Goal: Find specific page/section: Find specific page/section

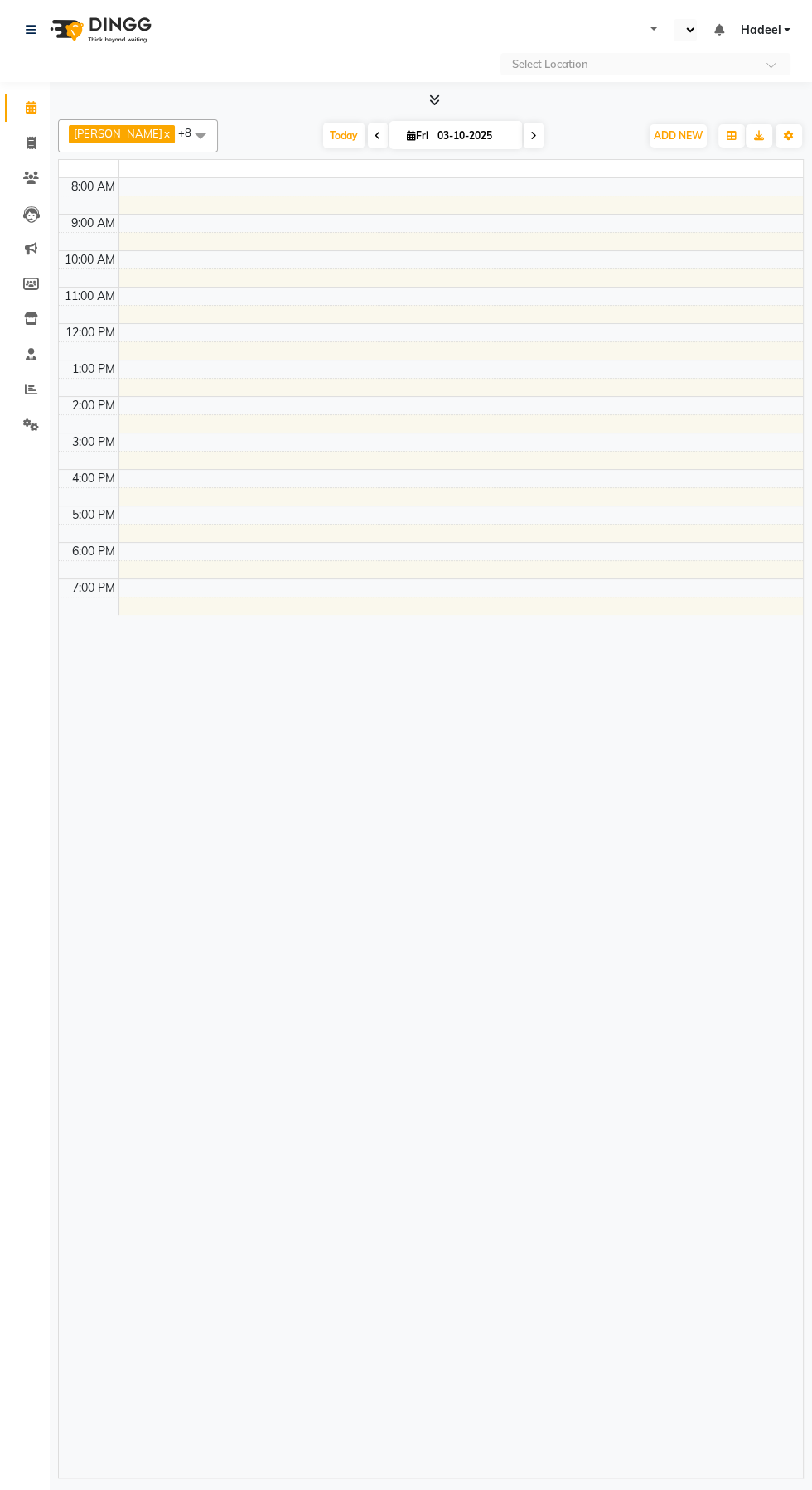
select select "en"
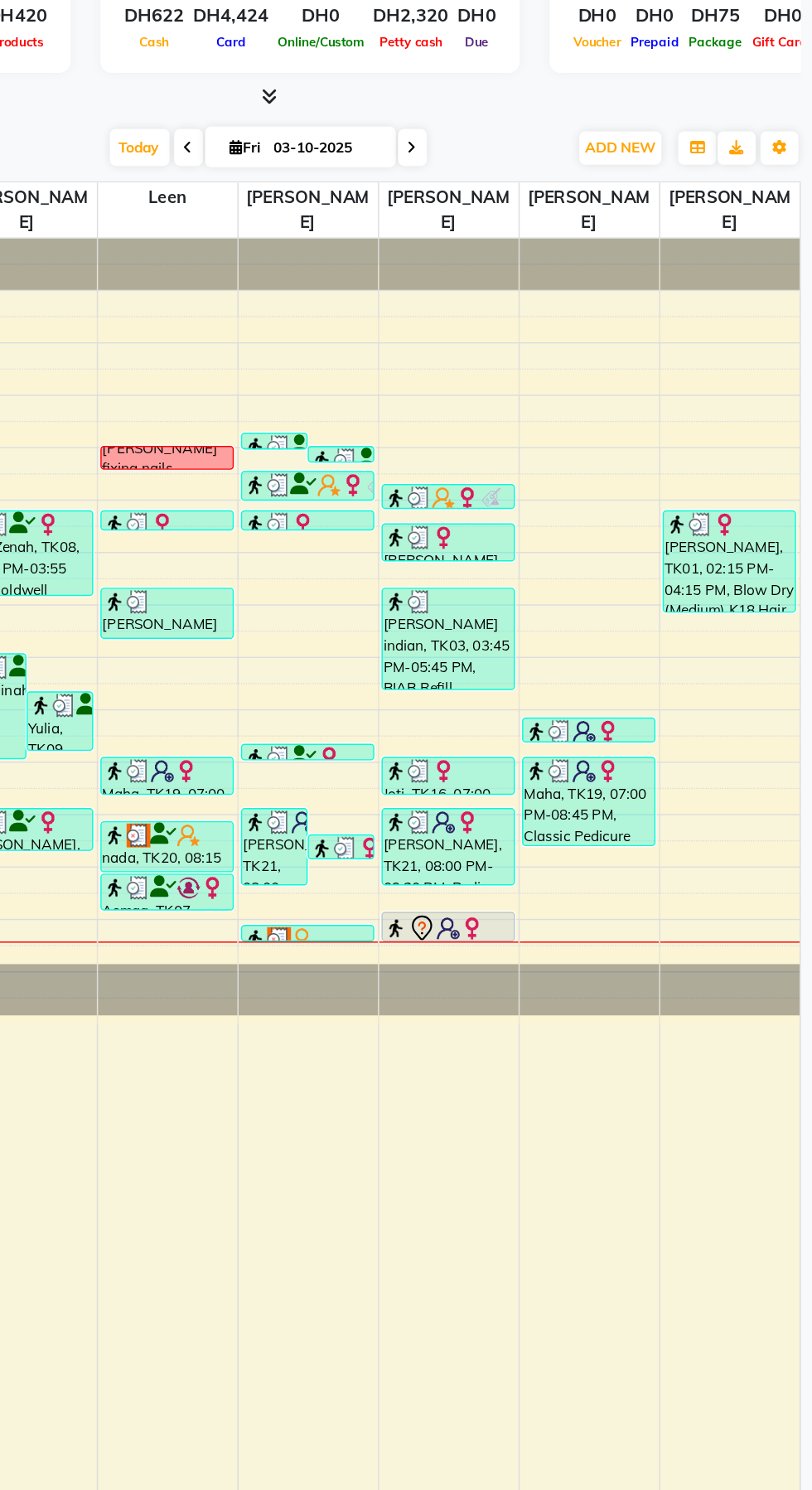
click at [530, 216] on icon at bounding box center [533, 217] width 7 height 10
type input "04-10-2025"
